Goal: Navigation & Orientation: Find specific page/section

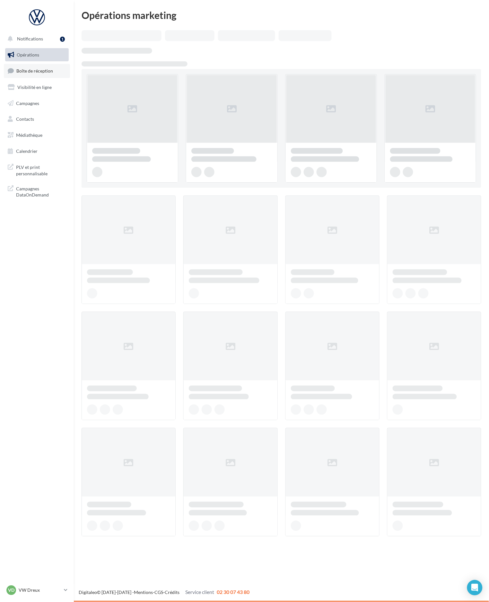
click at [44, 73] on span "Boîte de réception" at bounding box center [34, 70] width 37 height 5
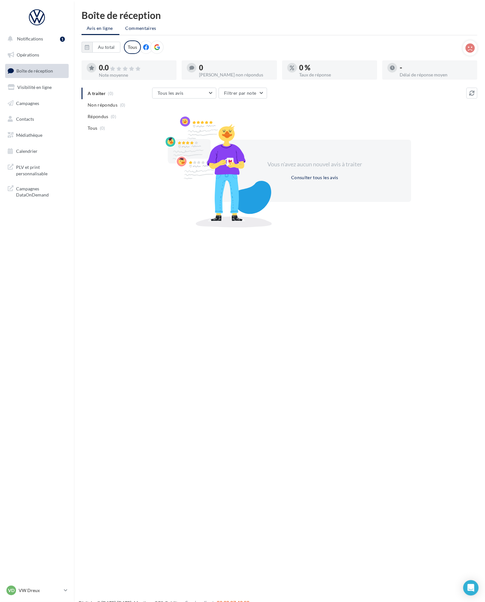
click at [141, 29] on span "Commentaires" at bounding box center [141, 28] width 31 height 6
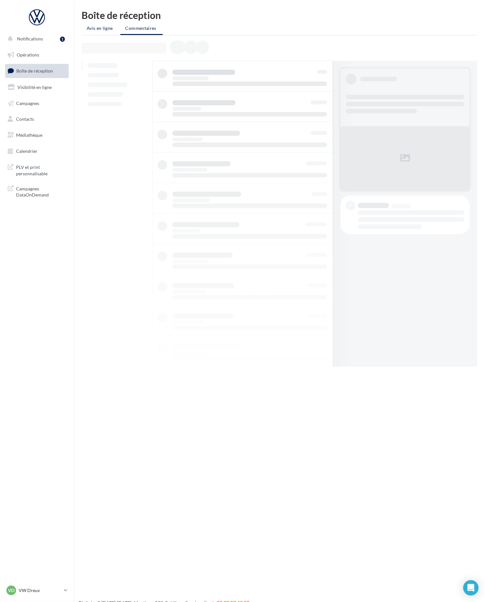
click at [108, 22] on li "Avis en ligne" at bounding box center [101, 28] width 38 height 12
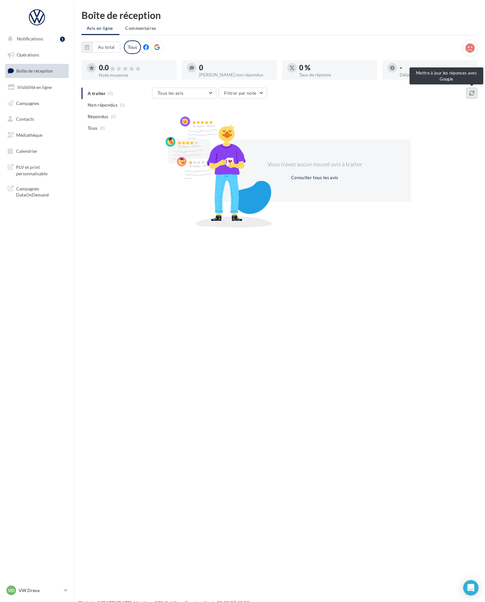
click at [470, 92] on icon at bounding box center [472, 93] width 5 height 5
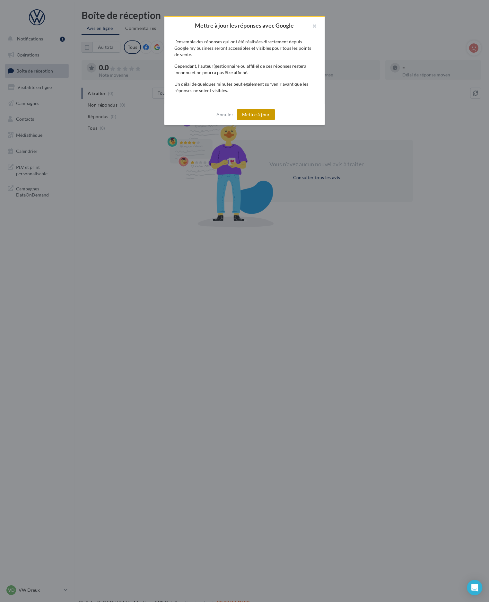
click at [253, 111] on button "Mettre à jour" at bounding box center [256, 114] width 38 height 11
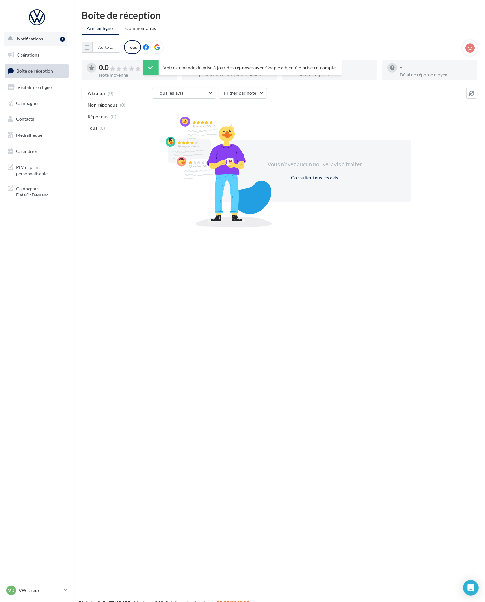
click at [46, 41] on button "Notifications 1" at bounding box center [36, 38] width 64 height 13
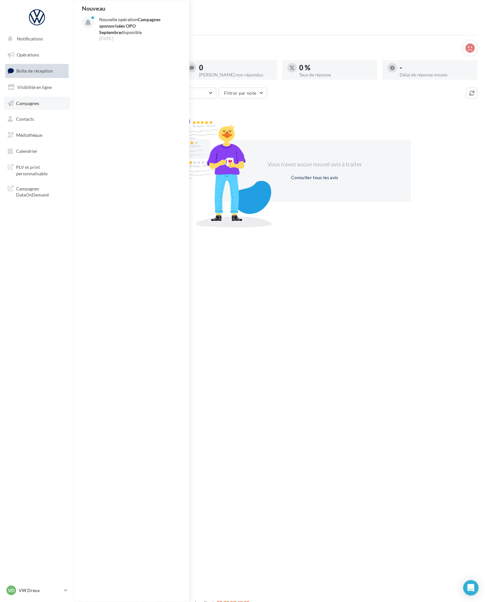
click at [30, 103] on span "Campagnes" at bounding box center [27, 102] width 23 height 5
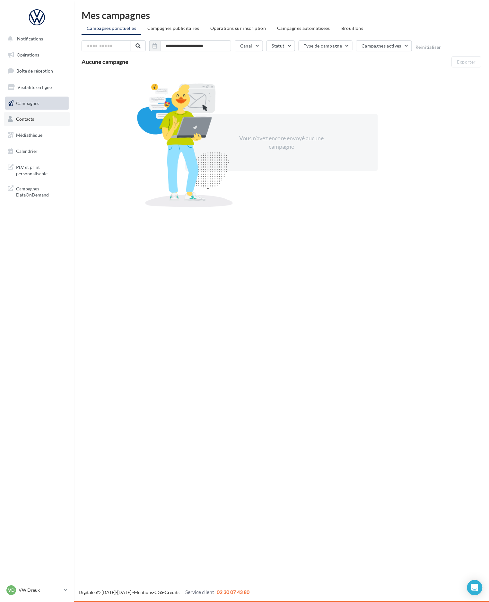
click at [31, 113] on link "Contacts" at bounding box center [37, 118] width 66 height 13
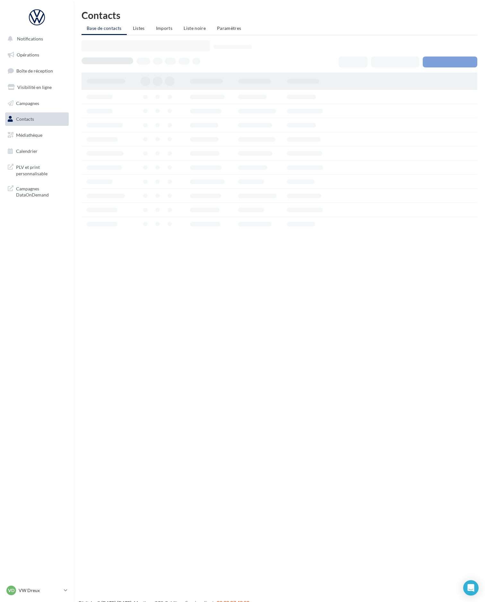
click at [39, 85] on span "Visibilité en ligne" at bounding box center [34, 86] width 34 height 5
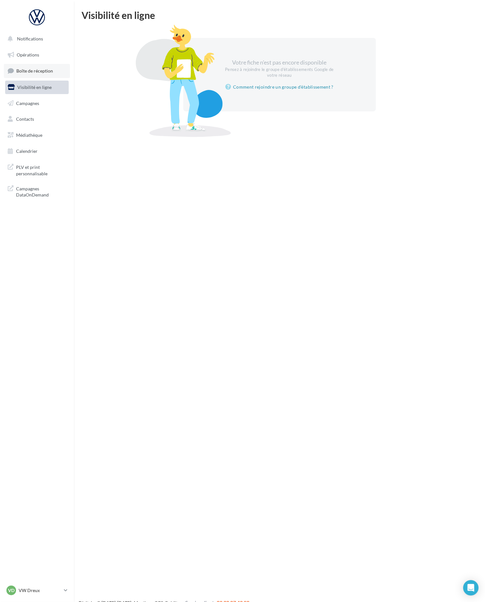
click at [38, 66] on link "Boîte de réception" at bounding box center [37, 71] width 66 height 14
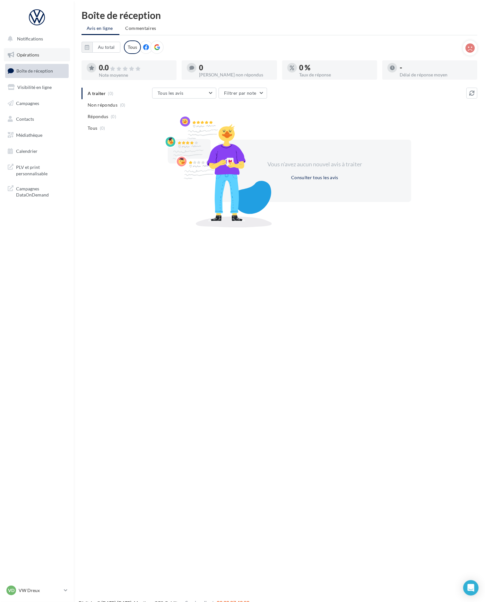
click at [31, 52] on span "Opérations" at bounding box center [28, 54] width 22 height 5
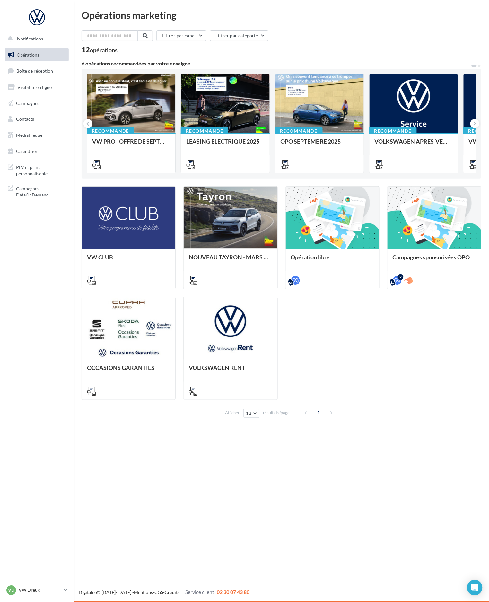
click at [57, 577] on nav "Notifications Opérations Boîte de réception Visibilité en ligne Campagnes Conta…" at bounding box center [37, 301] width 74 height 602
click at [56, 600] on div "VD VW Dreux vw-dre-ver" at bounding box center [37, 594] width 74 height 18
click at [58, 594] on p "VW Dreux" at bounding box center [40, 591] width 43 height 6
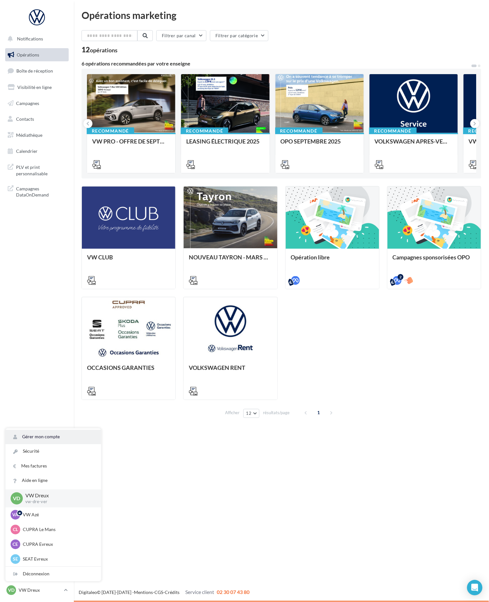
click at [62, 435] on link "Gérer mon compte" at bounding box center [53, 437] width 96 height 14
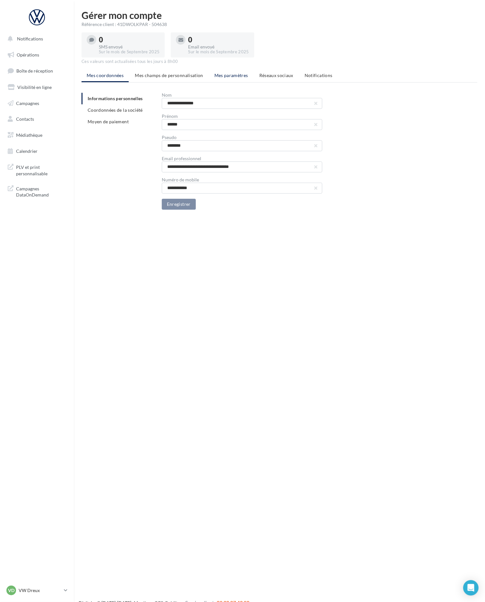
click at [244, 74] on span "Mes paramètres" at bounding box center [232, 75] width 34 height 5
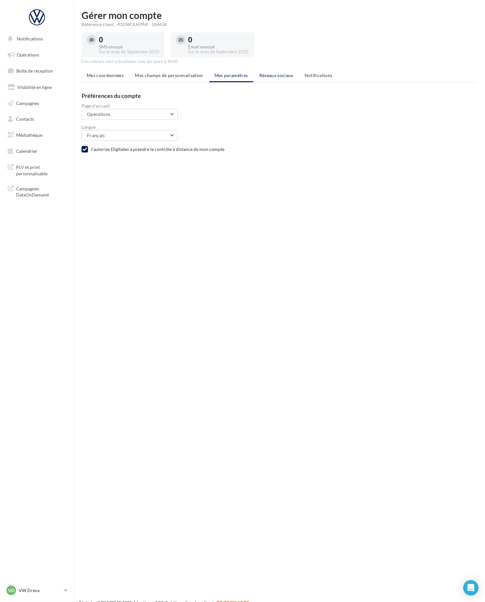
click at [288, 75] on span "Réseaux sociaux" at bounding box center [277, 75] width 34 height 5
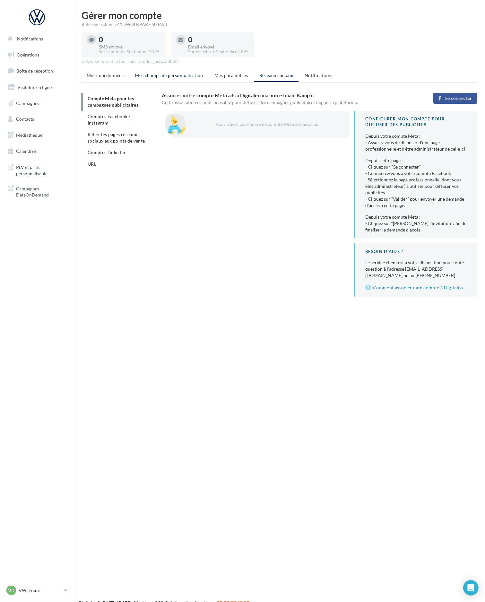
click at [193, 76] on span "Mes champs de personnalisation" at bounding box center [169, 75] width 68 height 5
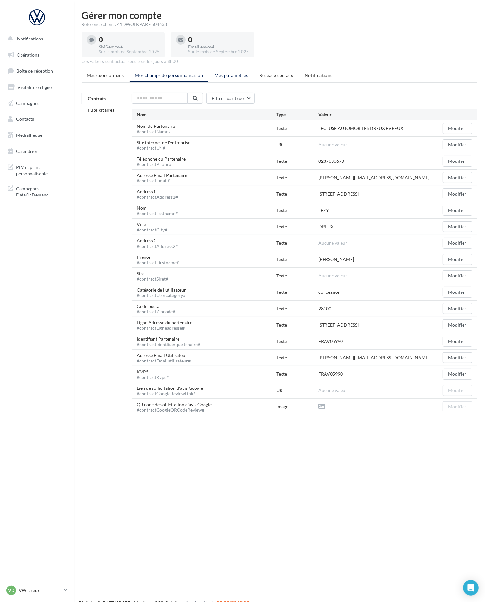
click at [239, 75] on span "Mes paramètres" at bounding box center [232, 75] width 34 height 5
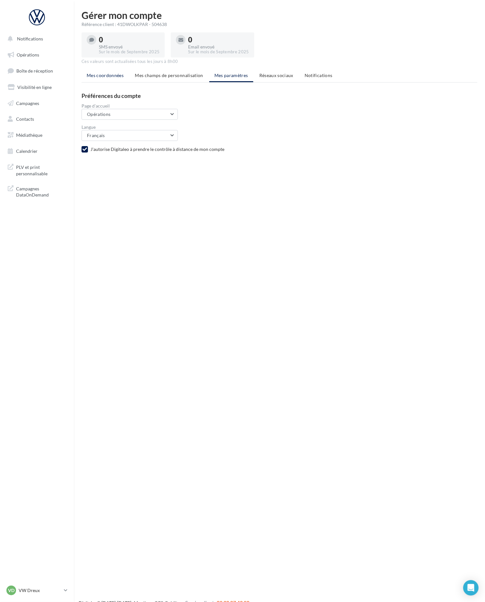
click at [116, 73] on span "Mes coordonnées" at bounding box center [105, 75] width 37 height 5
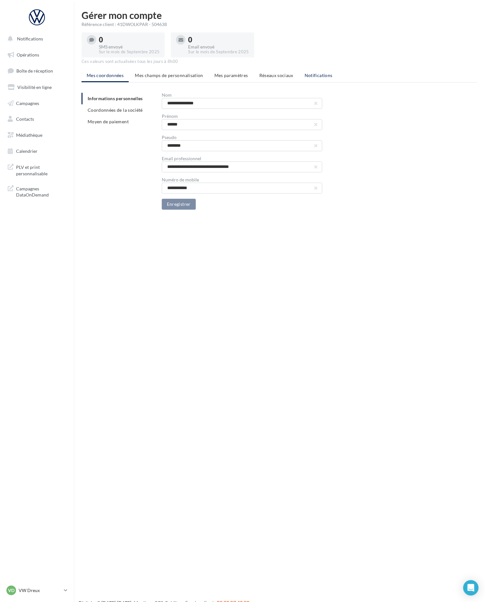
click at [307, 80] on li "Notifications" at bounding box center [319, 76] width 38 height 12
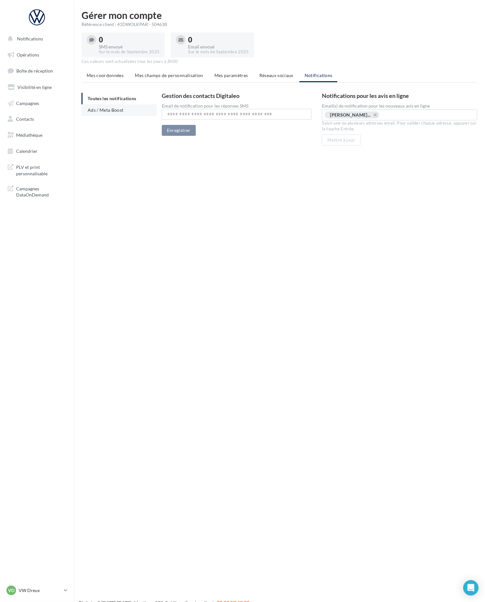
click at [105, 114] on li "Ads / Meta Boost" at bounding box center [119, 110] width 75 height 12
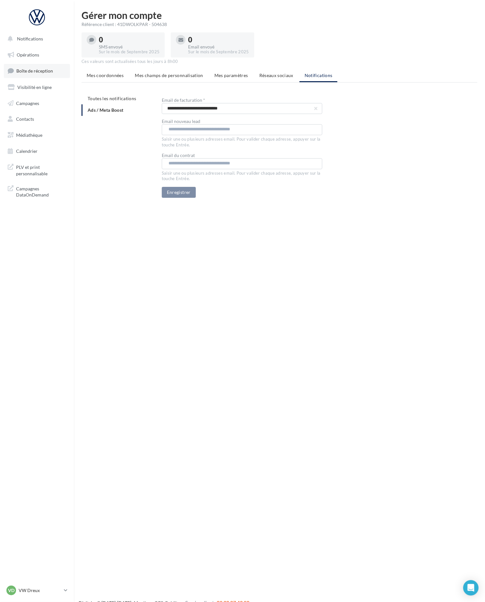
click at [39, 65] on link "Boîte de réception" at bounding box center [37, 71] width 66 height 14
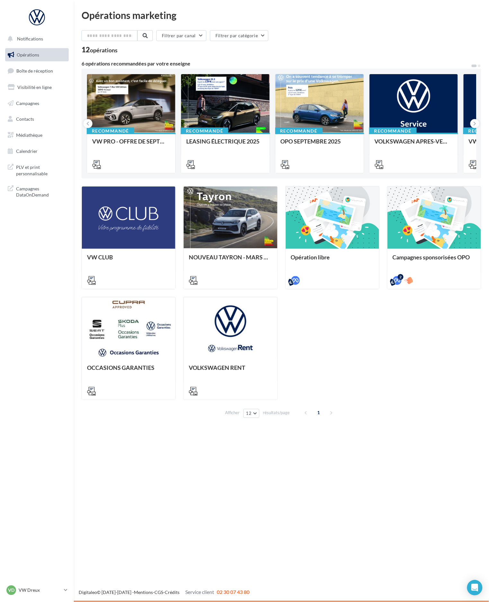
click at [55, 599] on div "VD VW Dreux vw-dre-ver" at bounding box center [37, 594] width 74 height 18
click at [60, 590] on p "VW Dreux" at bounding box center [40, 591] width 43 height 6
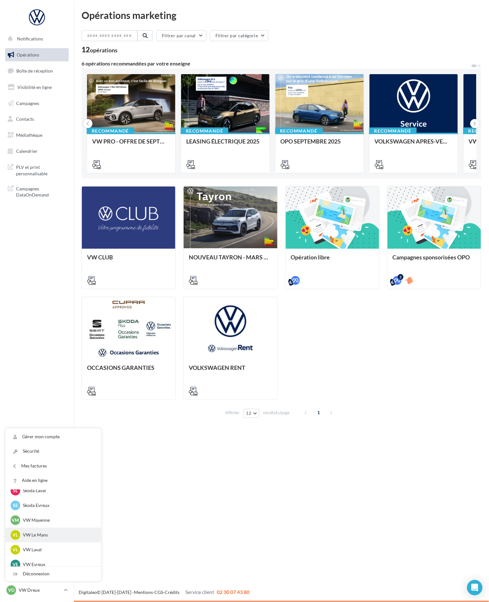
scroll to position [164, 0]
click at [41, 544] on p "VW Evreux" at bounding box center [58, 543] width 71 height 6
